Goal: Task Accomplishment & Management: Use online tool/utility

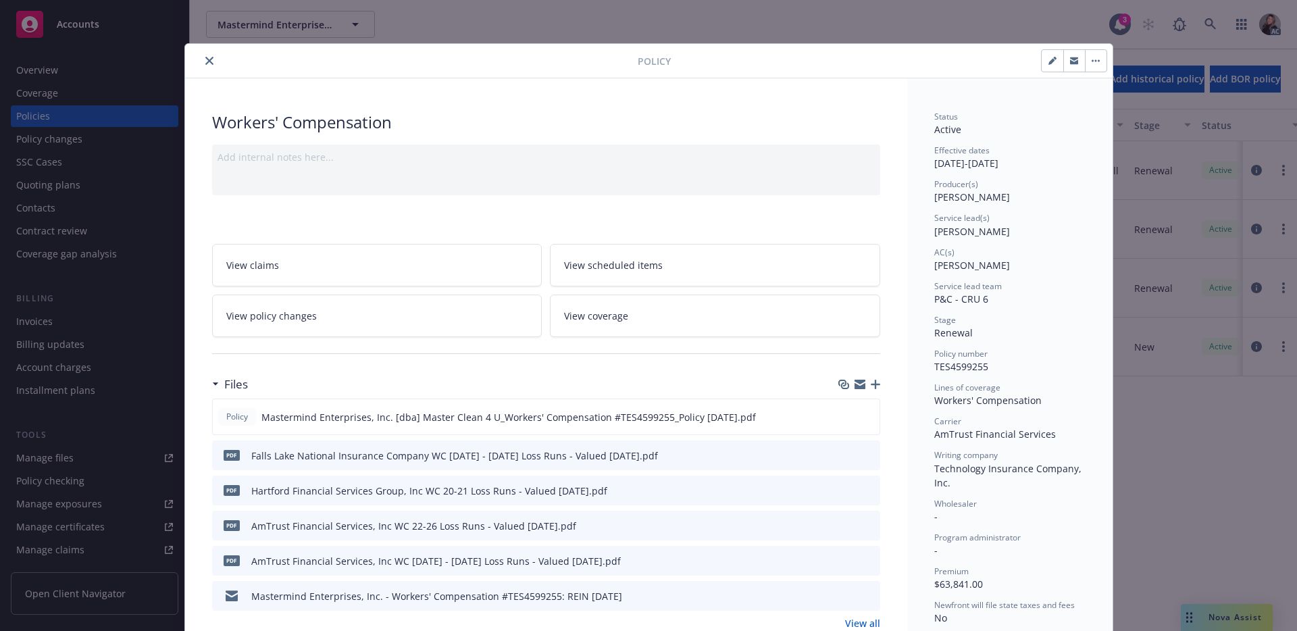
click at [209, 63] on button "close" at bounding box center [209, 61] width 16 height 16
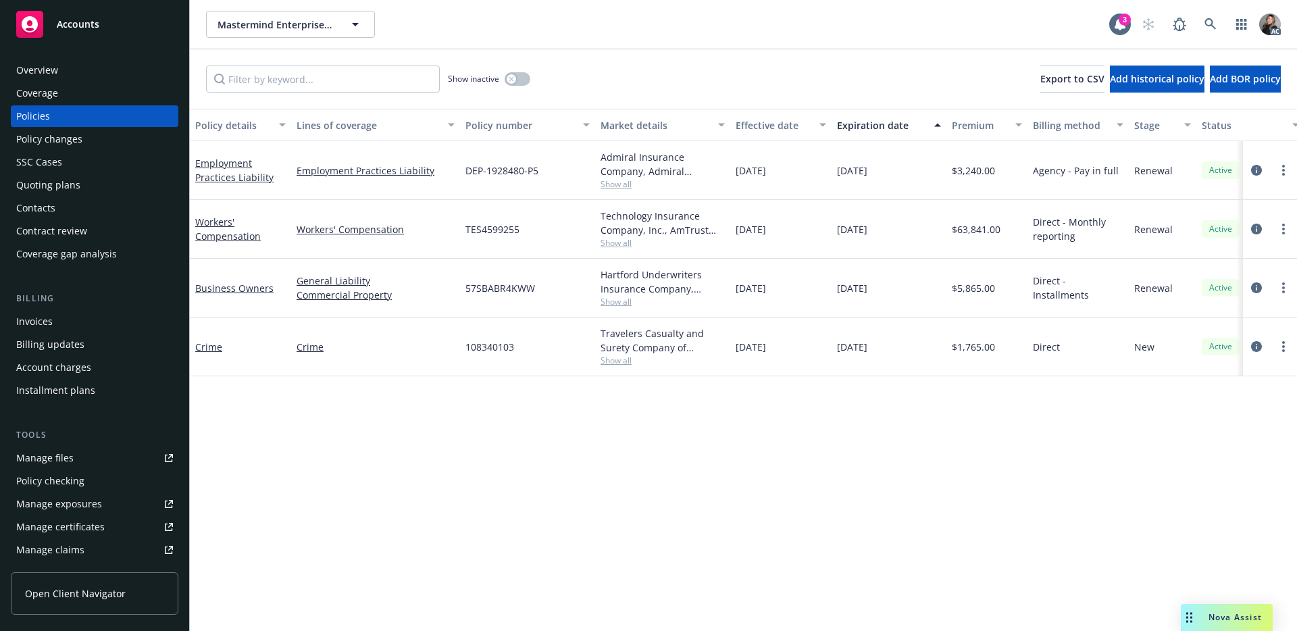
click at [62, 68] on div "Overview" at bounding box center [94, 70] width 157 height 22
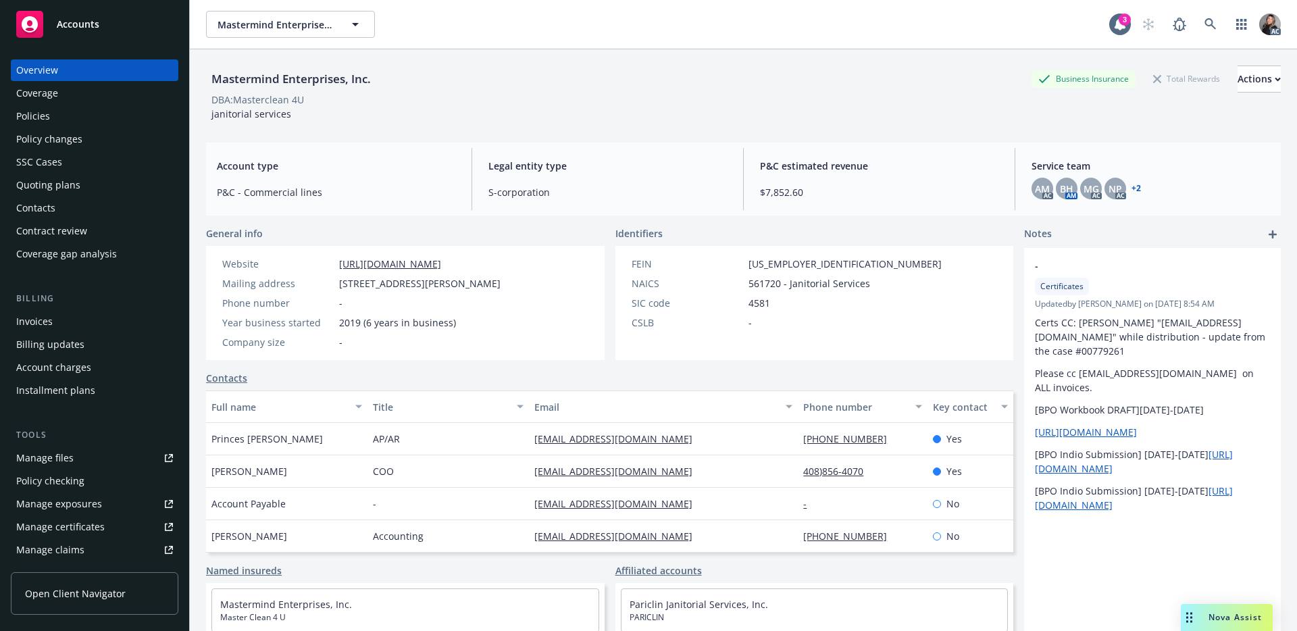
click at [583, 238] on div "General info" at bounding box center [405, 233] width 399 height 14
click at [774, 87] on div "Mastermind Enterprises, Inc. Business Insurance Total Rewards Actions" at bounding box center [743, 79] width 1075 height 27
click at [761, 101] on div "DBA: Masterclean 4U" at bounding box center [743, 100] width 1075 height 14
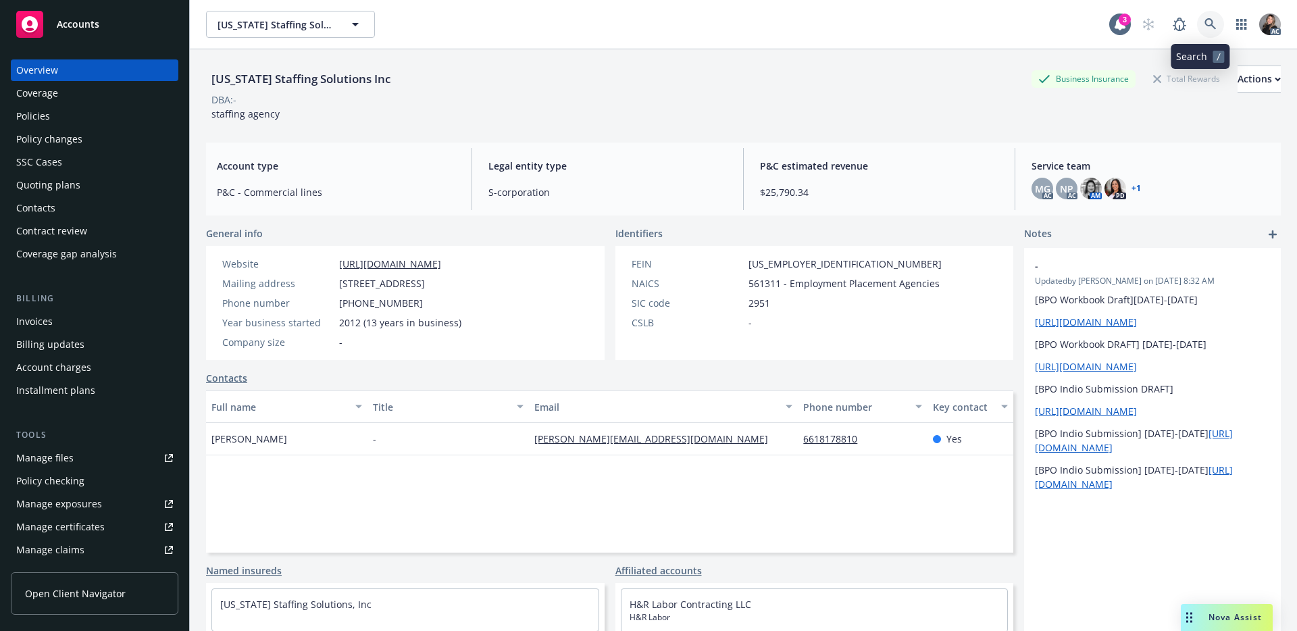
click at [1205, 26] on icon at bounding box center [1210, 23] width 11 height 11
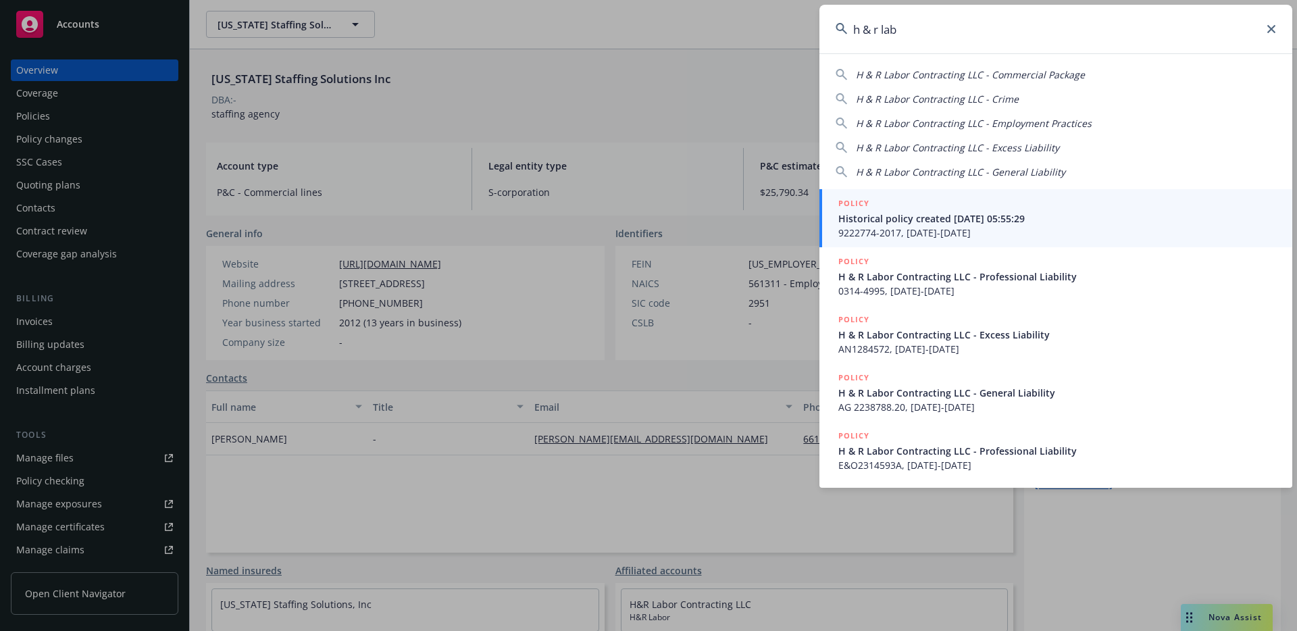
click at [944, 78] on span "H & R Labor Contracting LLC - Commercial Package" at bounding box center [970, 74] width 229 height 13
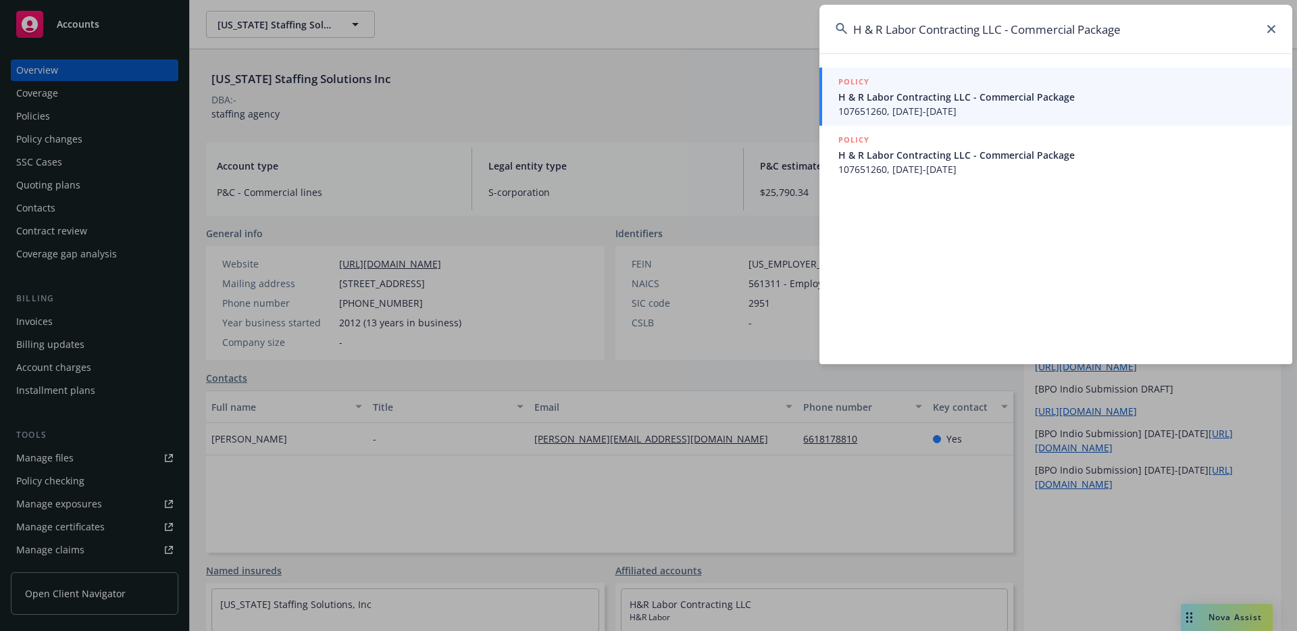
drag, startPoint x: 1180, startPoint y: 30, endPoint x: 1015, endPoint y: 28, distance: 164.8
click at [1015, 28] on input "H & R Labor Contracting LLC - Commercial Package" at bounding box center [1055, 29] width 473 height 49
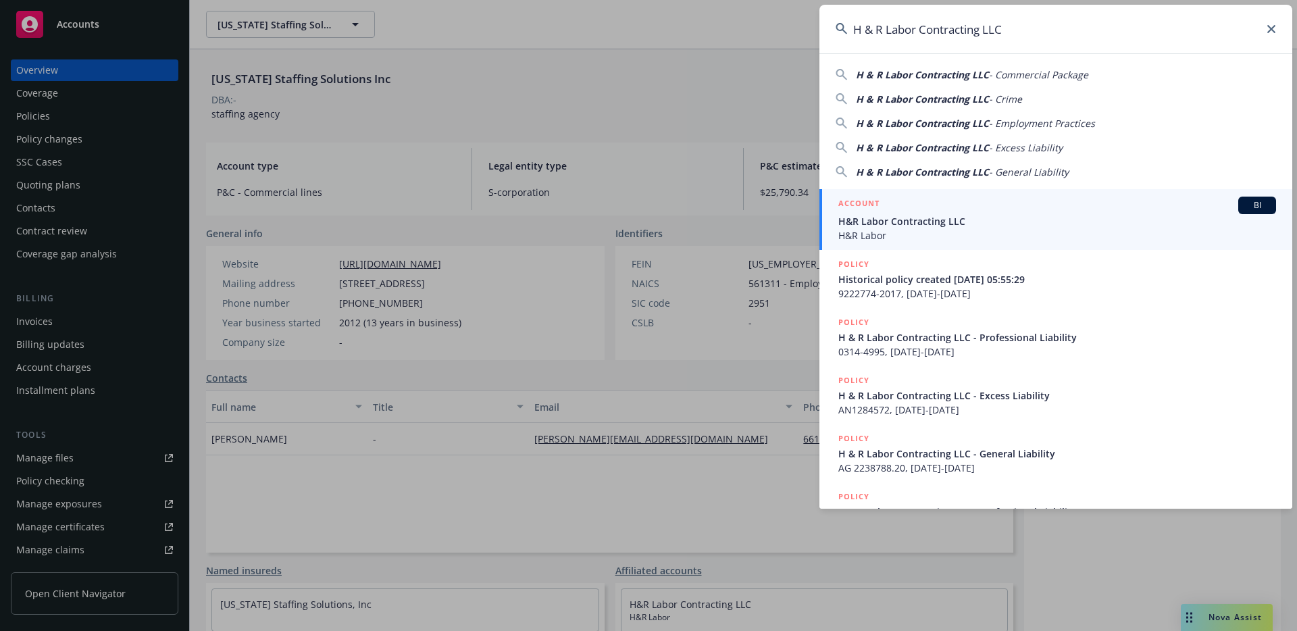
type input "H & R Labor Contracting LLC"
click at [1009, 203] on div "ACCOUNT BI" at bounding box center [1057, 206] width 438 height 18
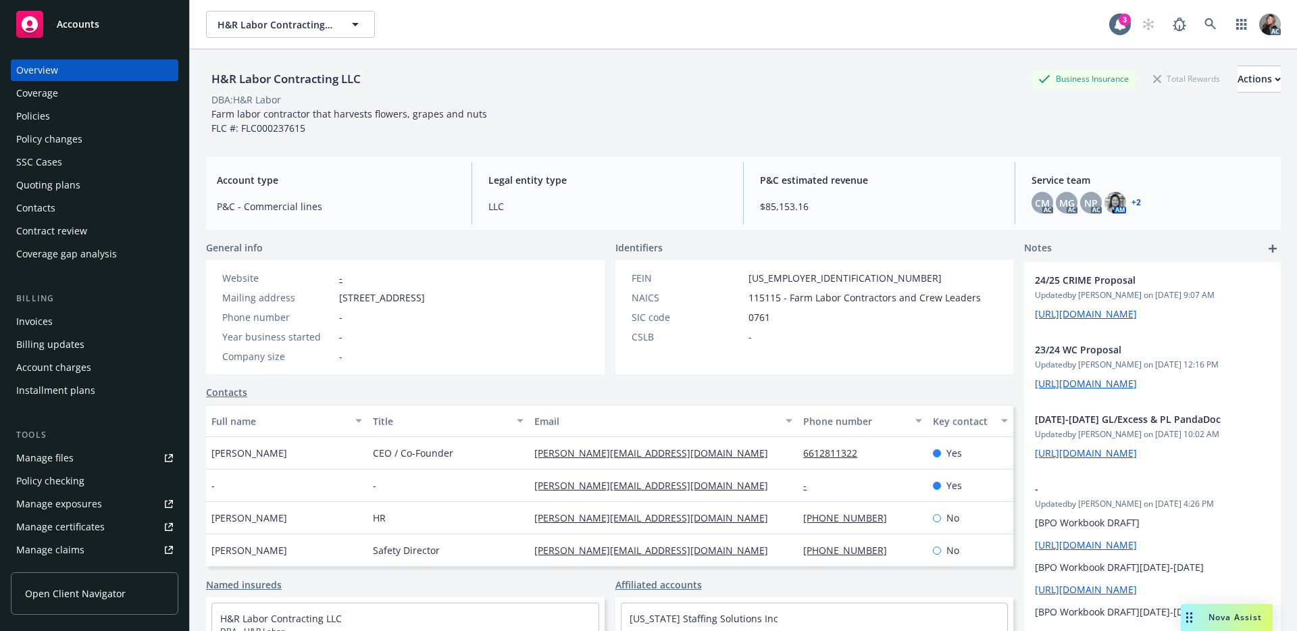
click at [740, 180] on div "Account type P&C - Commercial lines Legal entity type LLC P&C estimated revenue…" at bounding box center [743, 193] width 1075 height 73
drag, startPoint x: 756, startPoint y: 178, endPoint x: 874, endPoint y: 183, distance: 118.3
click at [874, 183] on span "P&C estimated revenue" at bounding box center [879, 180] width 238 height 14
click at [896, 181] on span "P&C estimated revenue" at bounding box center [879, 180] width 238 height 14
drag, startPoint x: 895, startPoint y: 181, endPoint x: 757, endPoint y: 176, distance: 137.9
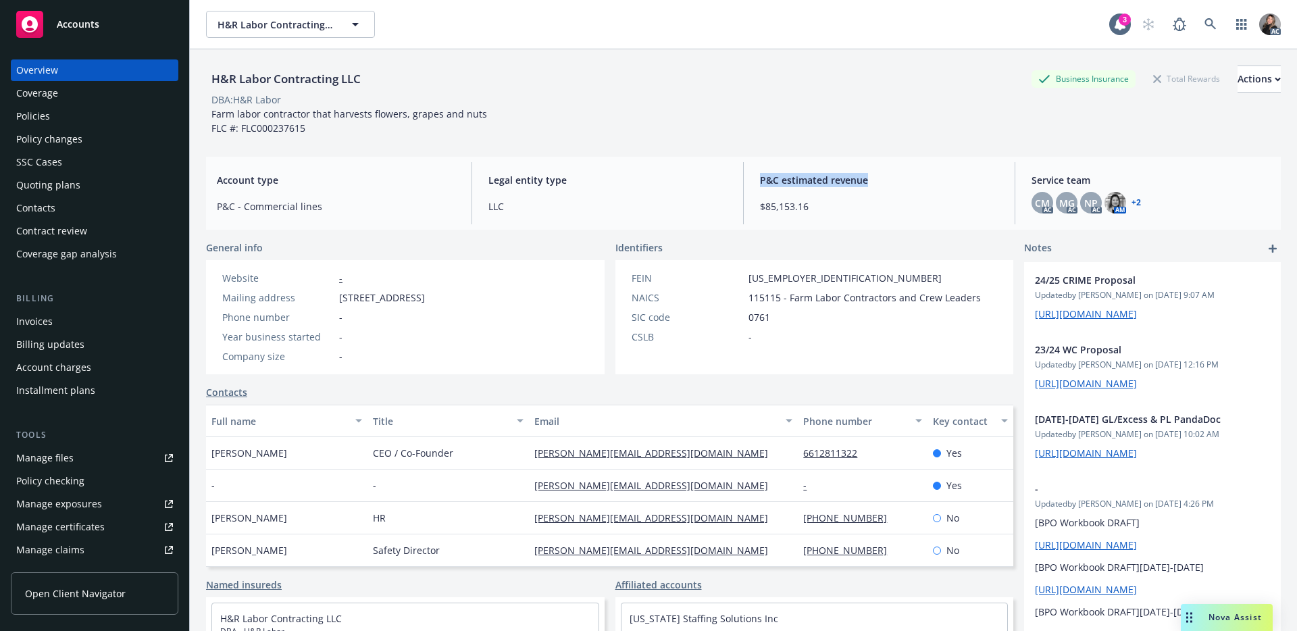
click at [760, 176] on span "P&C estimated revenue" at bounding box center [879, 180] width 238 height 14
click at [842, 171] on div "P&C estimated revenue $85,153.16" at bounding box center [879, 193] width 260 height 62
drag, startPoint x: 861, startPoint y: 193, endPoint x: 775, endPoint y: 172, distance: 88.2
click at [775, 172] on div "P&C estimated revenue $85,153.16" at bounding box center [879, 193] width 260 height 62
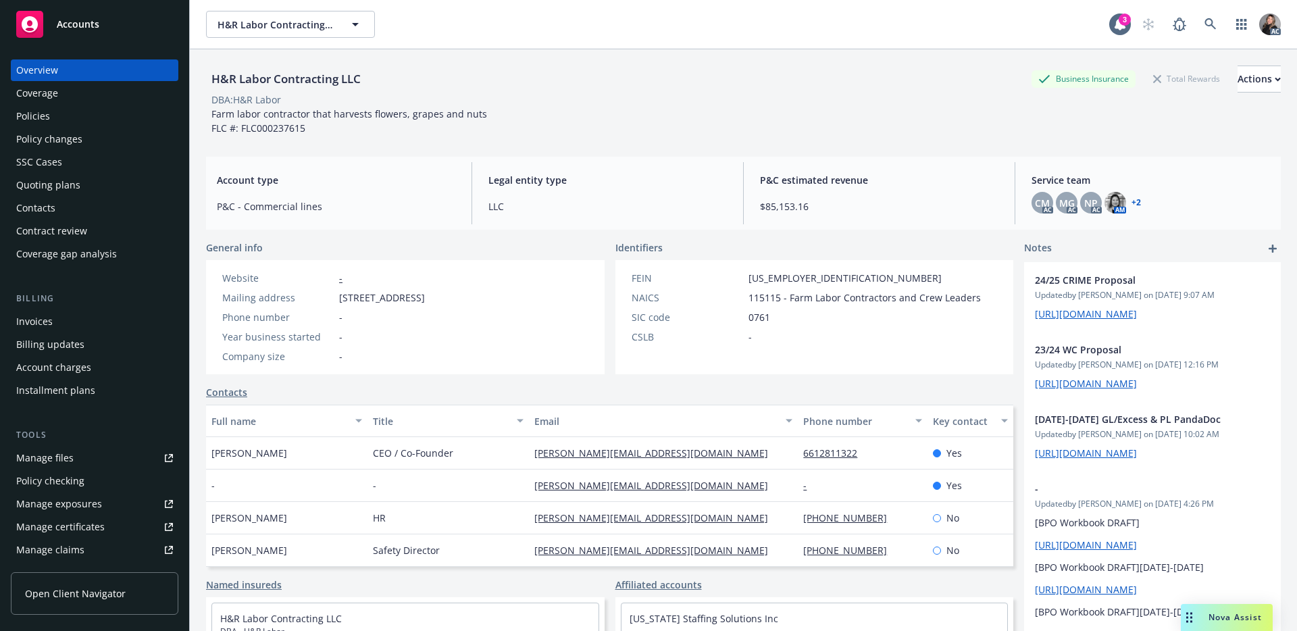
click at [808, 178] on span "P&C estimated revenue" at bounding box center [879, 180] width 238 height 14
drag, startPoint x: 883, startPoint y: 188, endPoint x: 748, endPoint y: 173, distance: 136.0
click at [749, 173] on div "P&C estimated revenue $85,153.16" at bounding box center [879, 193] width 260 height 62
click at [814, 172] on div "P&C estimated revenue $85,153.16" at bounding box center [879, 193] width 260 height 62
click at [617, 206] on span "LLC" at bounding box center [607, 206] width 238 height 14
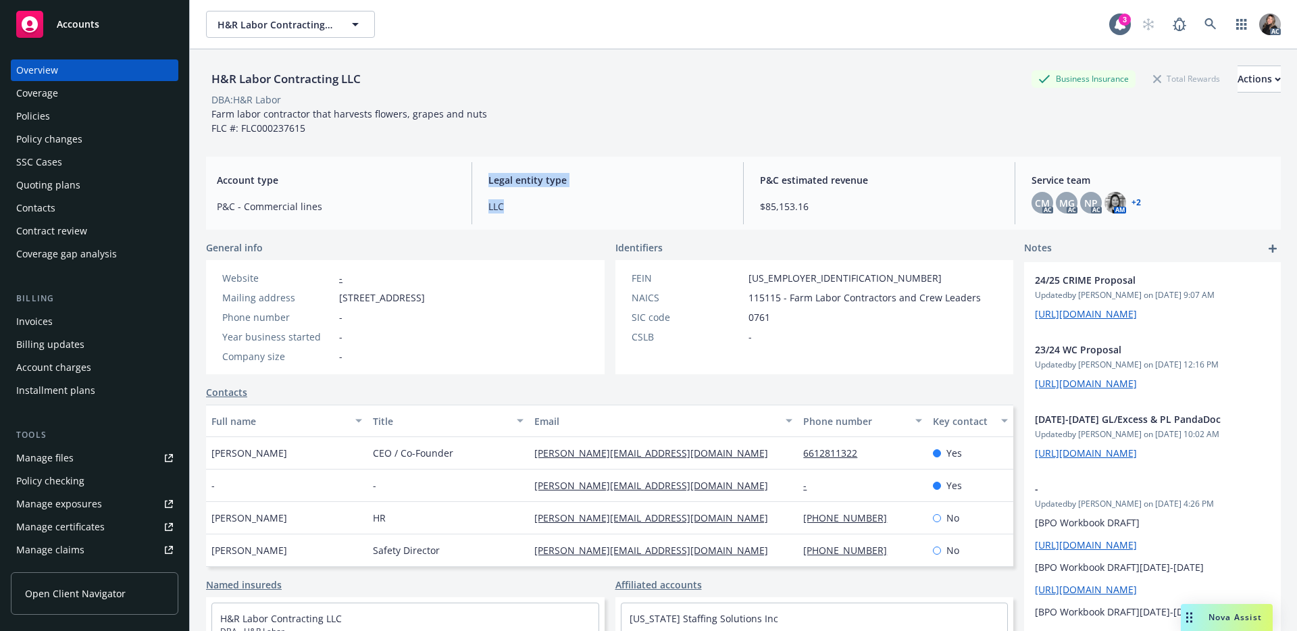
drag, startPoint x: 625, startPoint y: 209, endPoint x: 484, endPoint y: 172, distance: 145.3
click at [484, 172] on div "Legal entity type LLC" at bounding box center [608, 193] width 260 height 62
click at [579, 180] on span "Legal entity type" at bounding box center [607, 180] width 238 height 14
click at [69, 550] on div "Manage claims" at bounding box center [50, 550] width 68 height 22
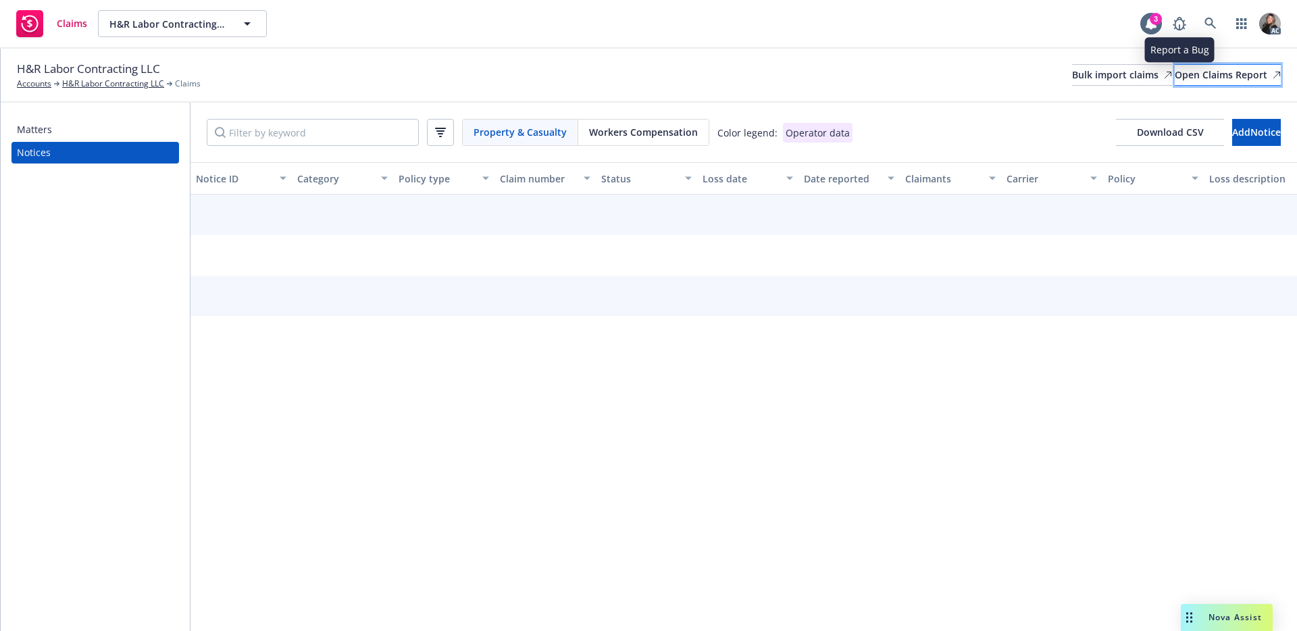
click at [1221, 69] on div "Open Claims Report" at bounding box center [1228, 75] width 106 height 20
